Goal: Transaction & Acquisition: Purchase product/service

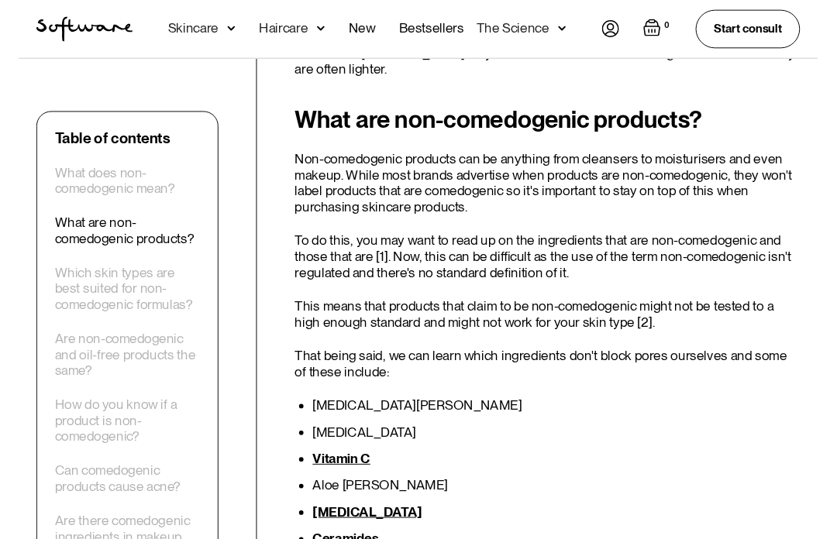
scroll to position [1104, 0]
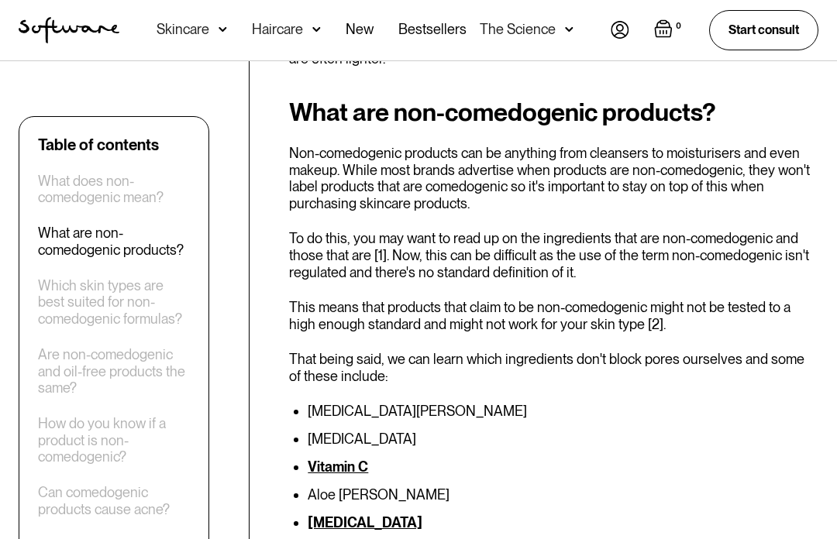
click at [179, 40] on div "Skincare" at bounding box center [192, 30] width 71 height 60
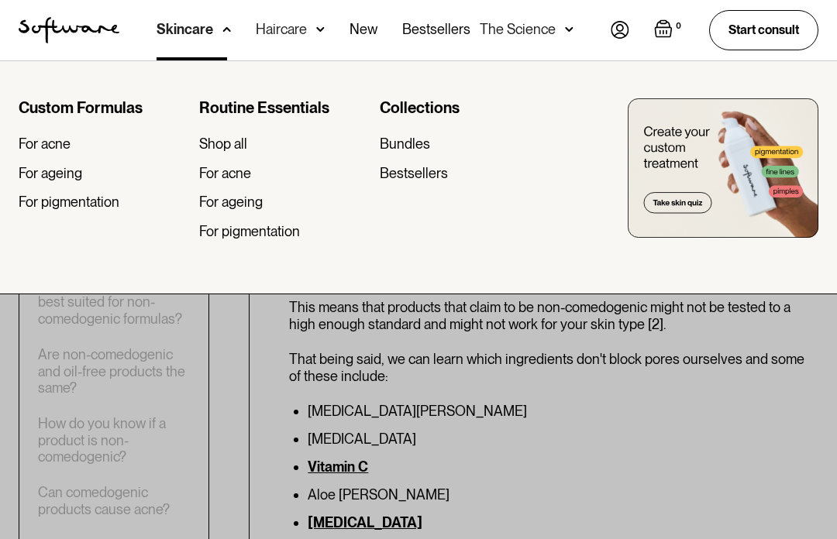
click at [222, 147] on div "Shop all" at bounding box center [223, 144] width 48 height 17
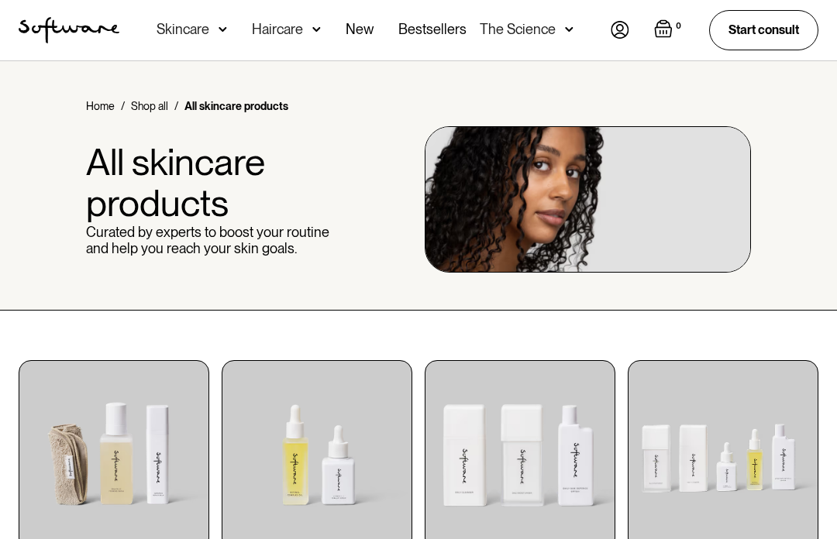
click at [367, 33] on link "New" at bounding box center [360, 30] width 28 height 60
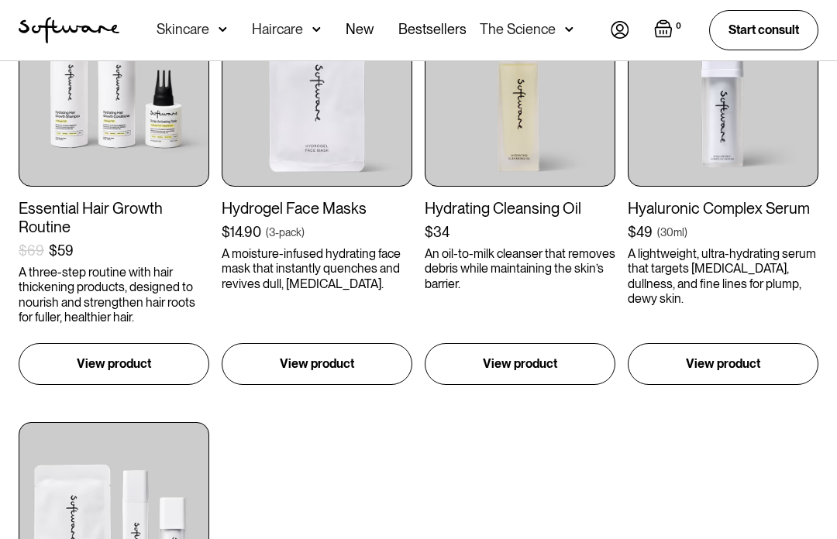
scroll to position [933, 0]
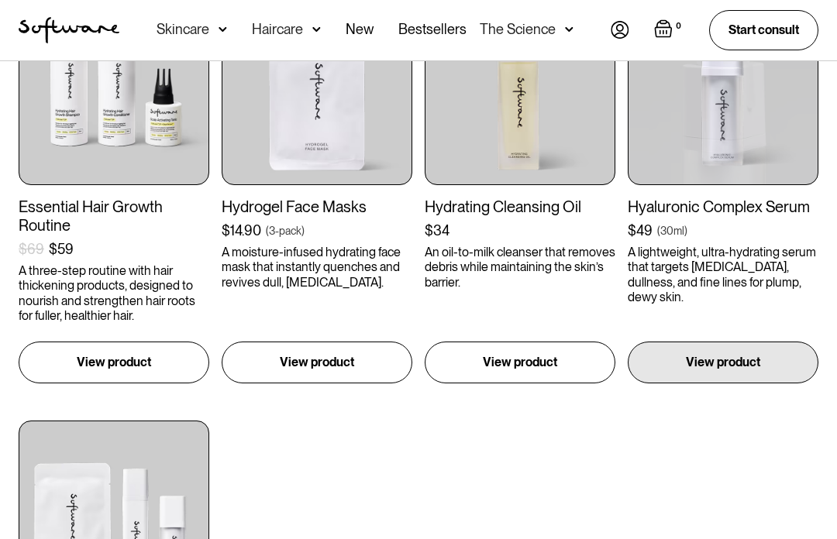
click at [741, 320] on link "Hyaluronic Complex Serum $49 ( 30ml ) A lightweight, ultra-hydrating serum that…" at bounding box center [723, 189] width 191 height 389
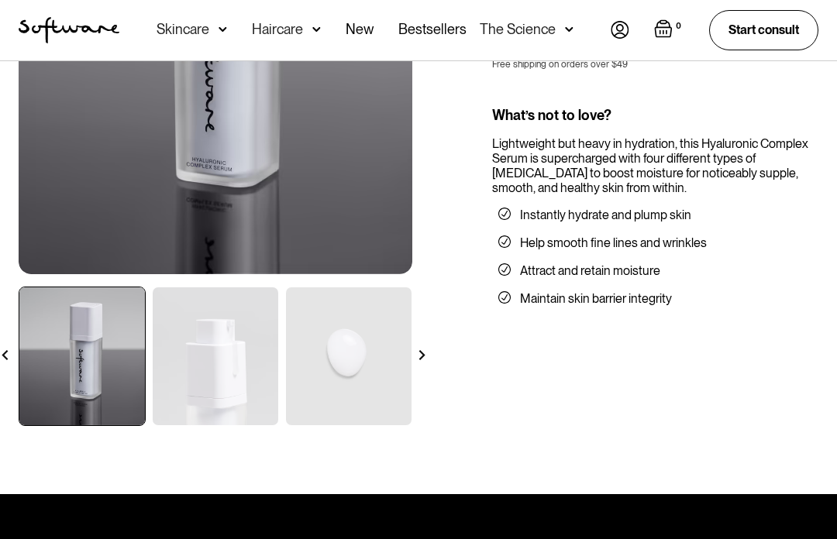
scroll to position [303, 0]
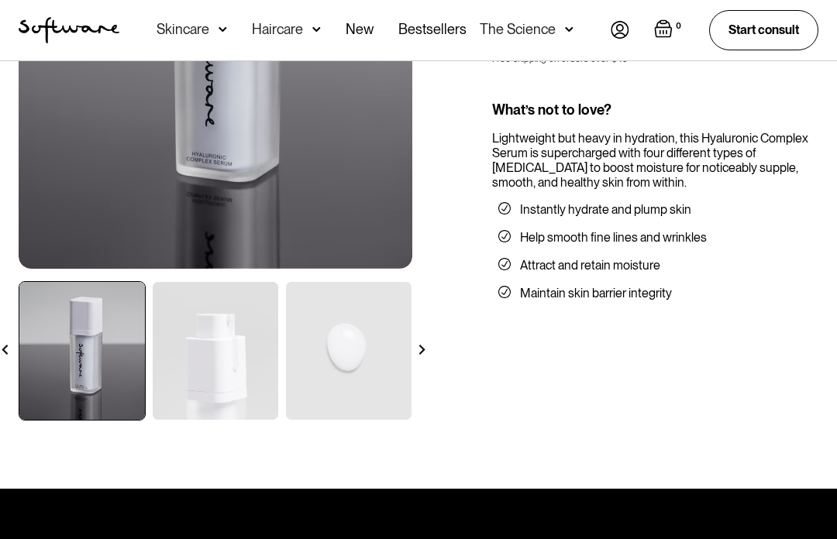
click at [424, 353] on img at bounding box center [422, 351] width 10 height 10
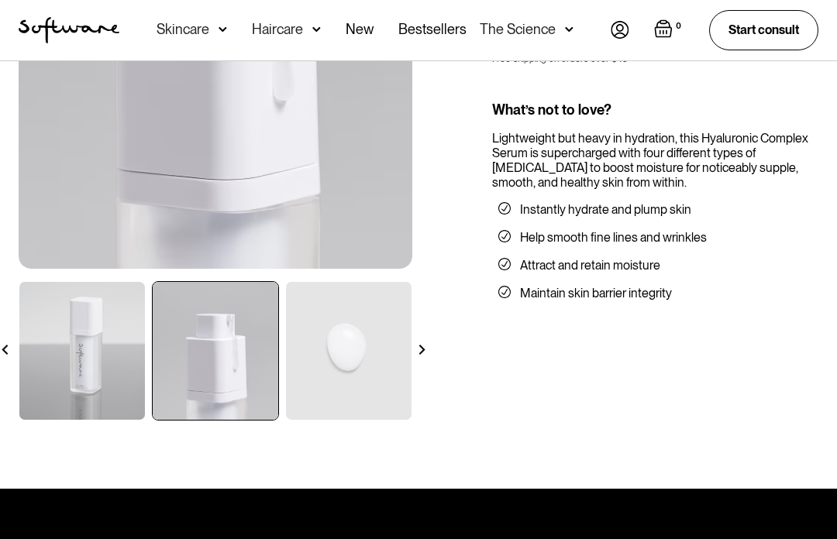
click at [421, 358] on div at bounding box center [421, 349] width 27 height 27
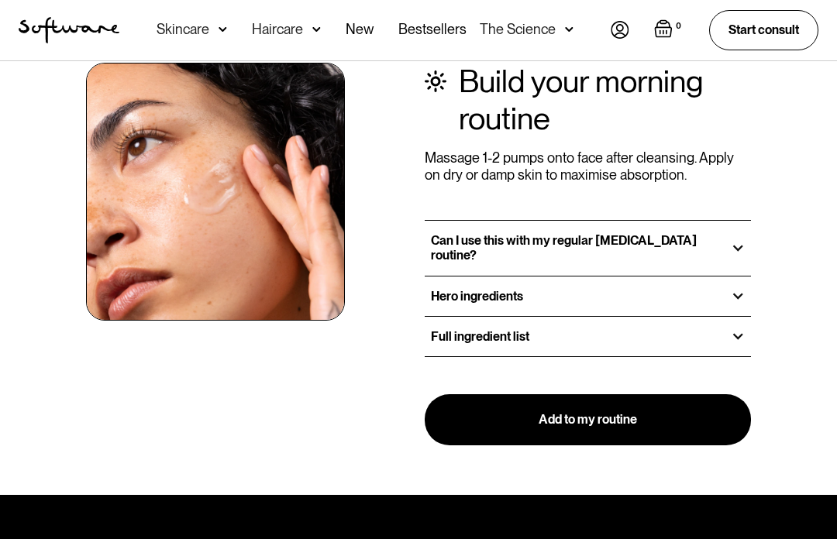
scroll to position [1907, 0]
click at [735, 329] on div at bounding box center [738, 336] width 14 height 14
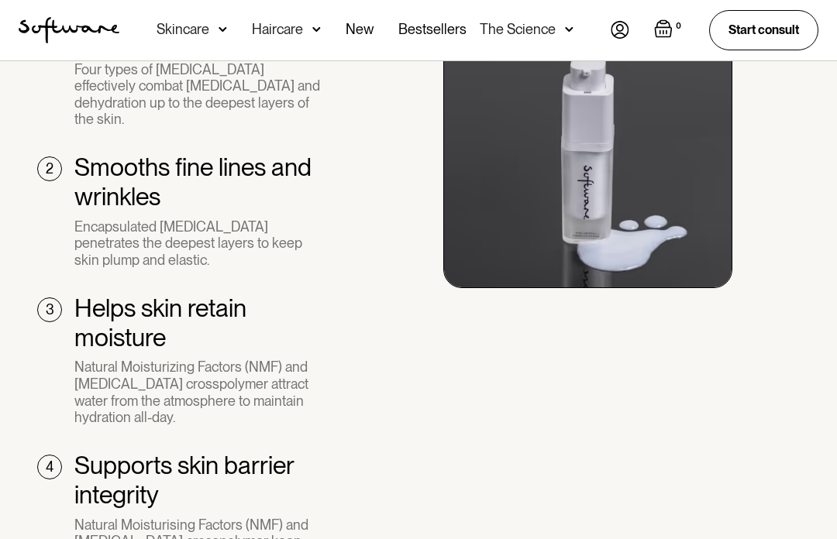
scroll to position [1211, 0]
